Goal: Information Seeking & Learning: Learn about a topic

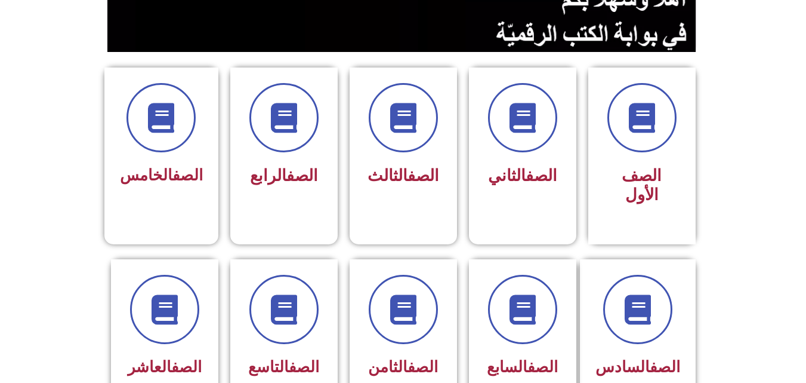
scroll to position [310, 0]
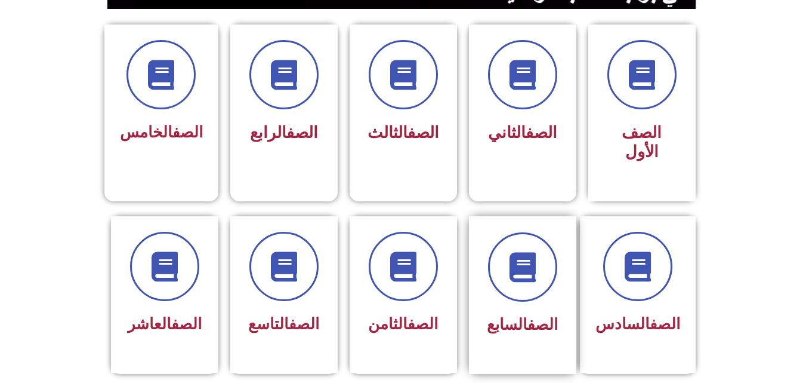
click at [501, 232] on div at bounding box center [522, 266] width 75 height 69
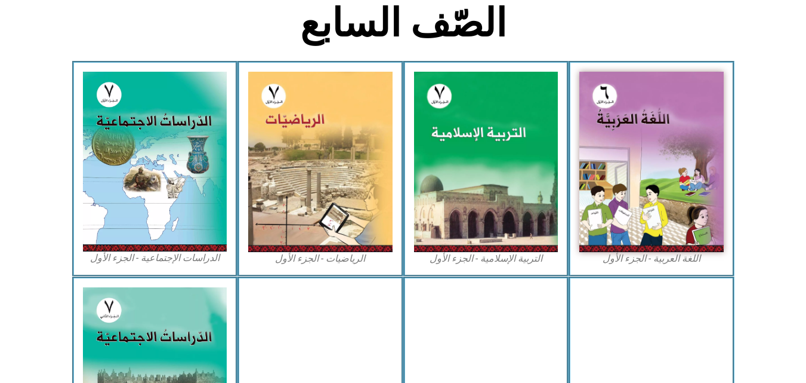
scroll to position [310, 0]
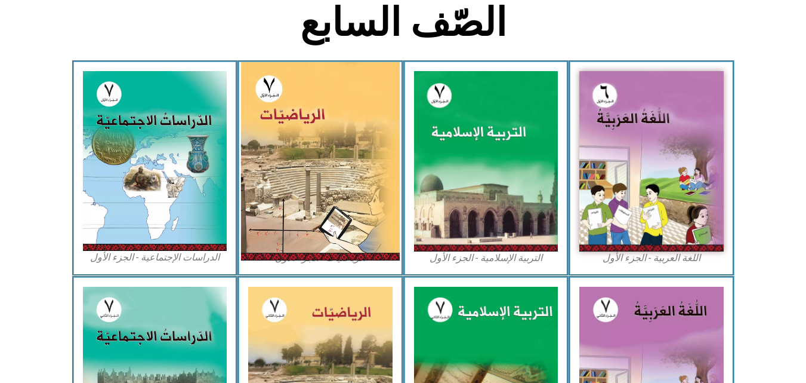
click at [313, 156] on img at bounding box center [320, 161] width 159 height 198
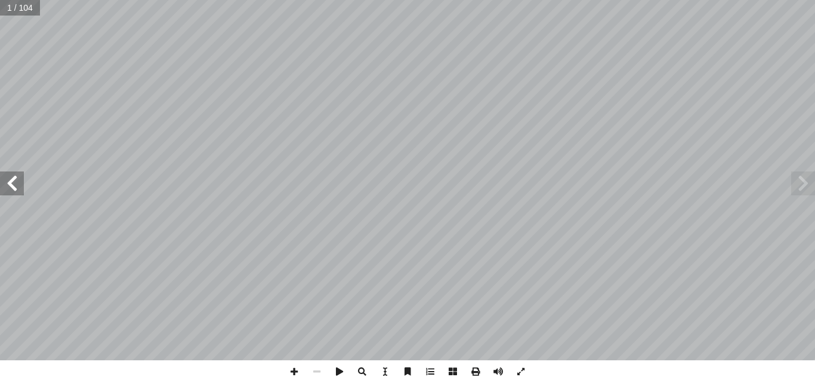
click at [14, 193] on span at bounding box center [12, 183] width 24 height 24
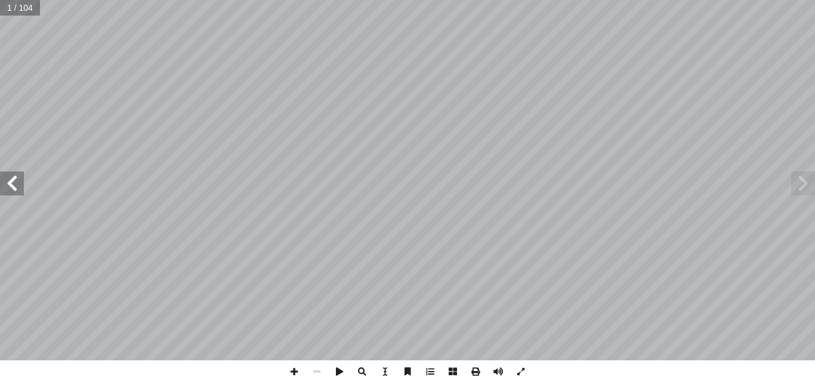
click at [14, 193] on span at bounding box center [12, 183] width 24 height 24
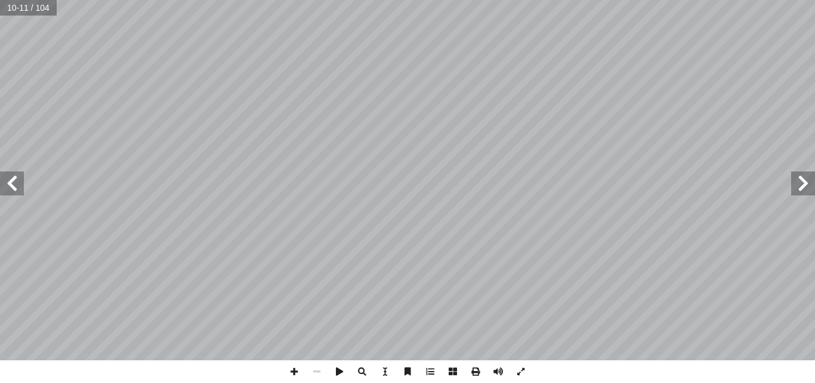
click at [14, 193] on span at bounding box center [12, 183] width 24 height 24
click at [17, 193] on span at bounding box center [12, 183] width 24 height 24
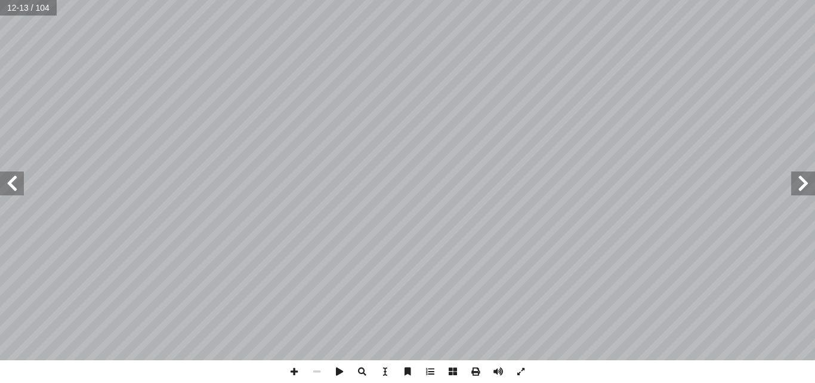
click at [17, 193] on span at bounding box center [12, 183] width 24 height 24
click at [805, 182] on span at bounding box center [803, 183] width 24 height 24
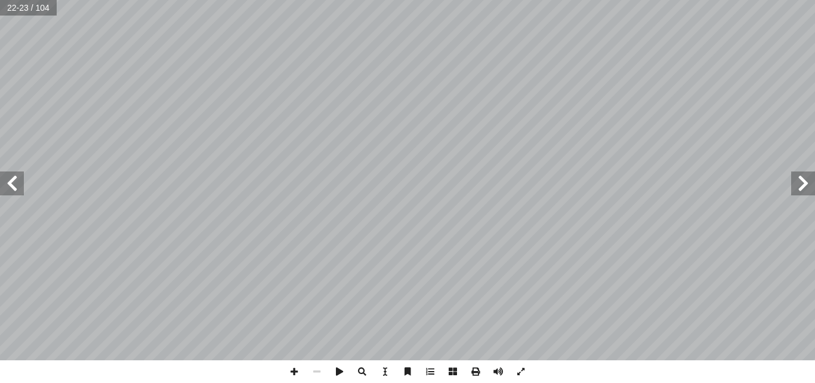
click at [804, 182] on span at bounding box center [803, 183] width 24 height 24
click at [292, 369] on span at bounding box center [294, 371] width 23 height 23
click at [297, 377] on span at bounding box center [294, 371] width 23 height 23
